Goal: Task Accomplishment & Management: Manage account settings

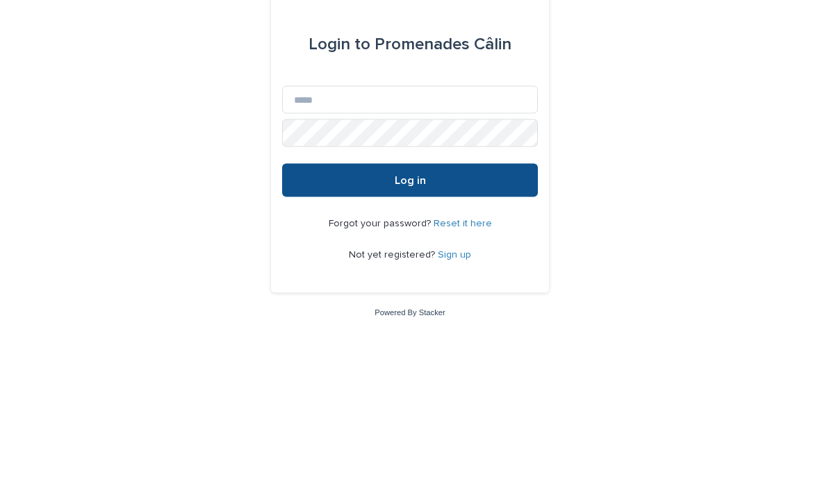
scroll to position [129, 0]
type input "**********"
click at [410, 292] on button "Log in" at bounding box center [410, 308] width 256 height 33
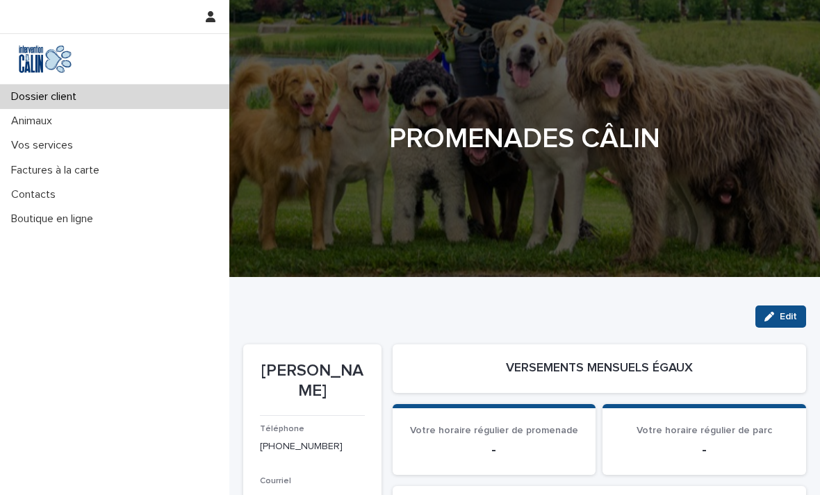
scroll to position [115, 0]
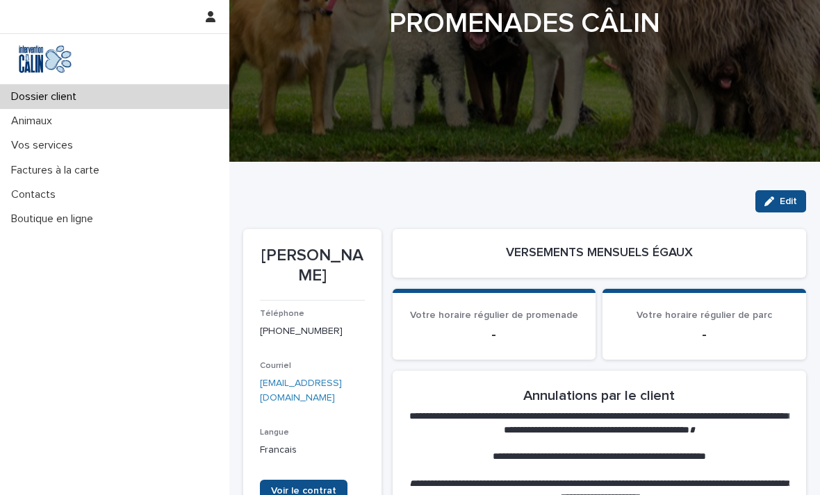
click at [68, 145] on p "Vos services" at bounding box center [45, 145] width 78 height 13
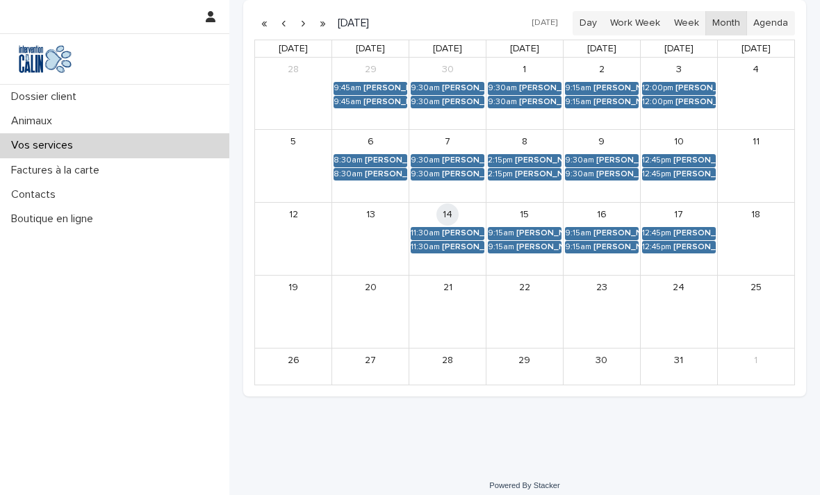
scroll to position [381, 0]
